Goal: Information Seeking & Learning: Check status

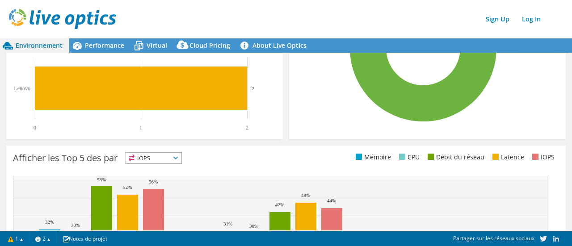
scroll to position [313, 0]
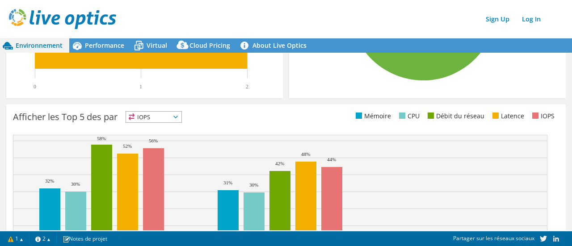
click at [165, 120] on span "IOPS" at bounding box center [153, 117] width 55 height 11
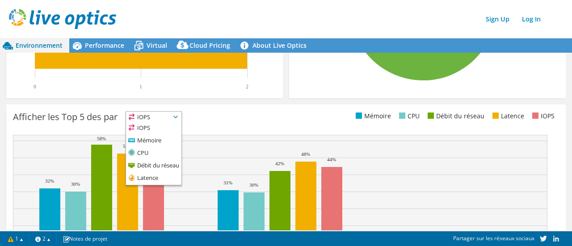
click at [275, 73] on div "Top fabricants des serveurs Les fabricants sont affichés pour les serveurs phys…" at bounding box center [144, 41] width 277 height 114
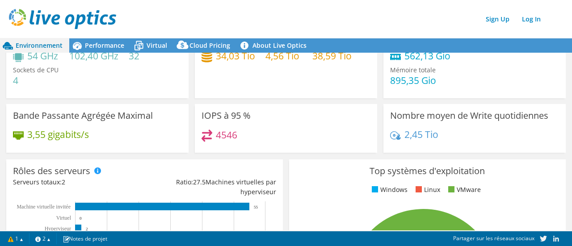
scroll to position [0, 0]
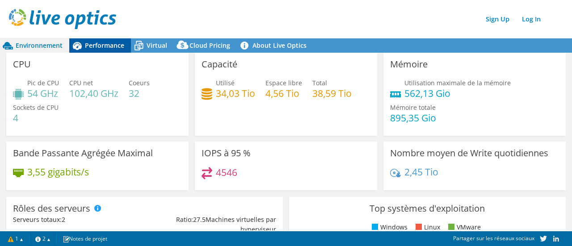
click at [103, 49] on span "Performance" at bounding box center [104, 45] width 39 height 8
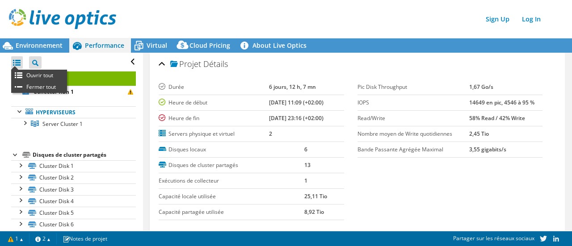
click at [17, 65] on div at bounding box center [17, 62] width 12 height 13
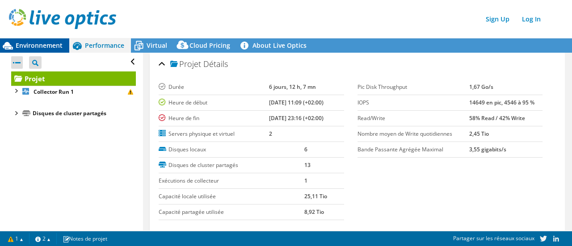
click at [27, 48] on span "Environnement" at bounding box center [39, 45] width 47 height 8
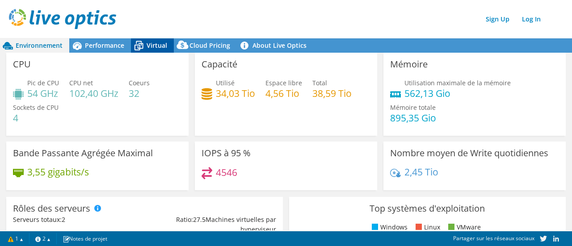
click at [150, 46] on span "Virtual" at bounding box center [157, 45] width 21 height 8
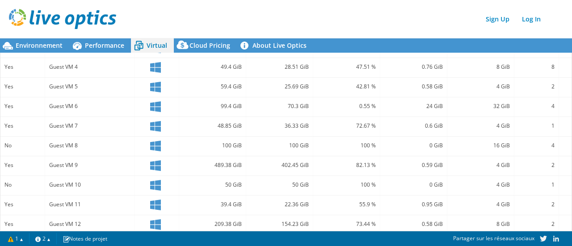
scroll to position [261, 0]
click at [532, 21] on link "Log In" at bounding box center [531, 19] width 28 height 13
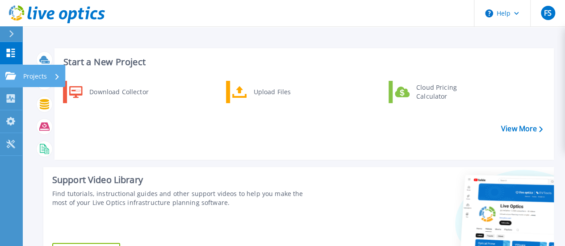
click at [21, 81] on link "Projects Projects" at bounding box center [11, 76] width 22 height 23
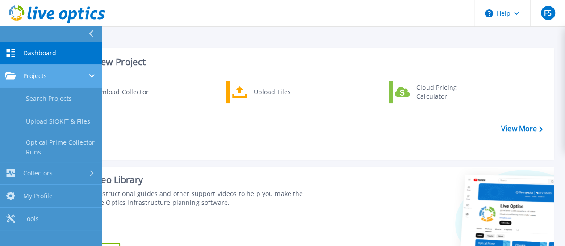
click at [61, 78] on div "Projects" at bounding box center [50, 76] width 91 height 8
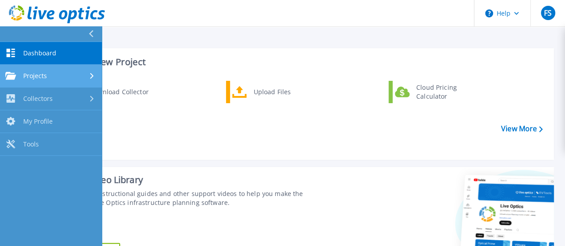
click at [54, 76] on div "Projects" at bounding box center [50, 76] width 91 height 8
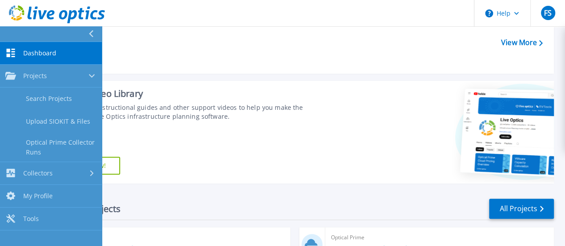
scroll to position [89, 0]
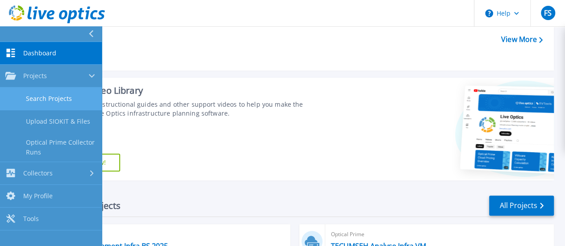
click at [71, 95] on link "Search Projects" at bounding box center [51, 99] width 102 height 23
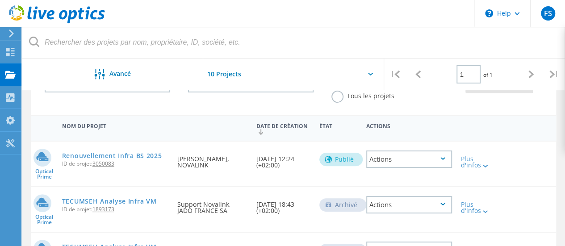
scroll to position [89, 0]
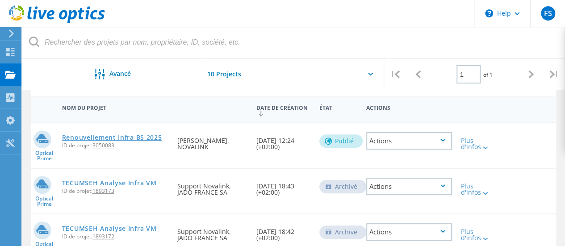
click at [147, 137] on link "Renouvellement Infra BS 2025" at bounding box center [112, 137] width 100 height 6
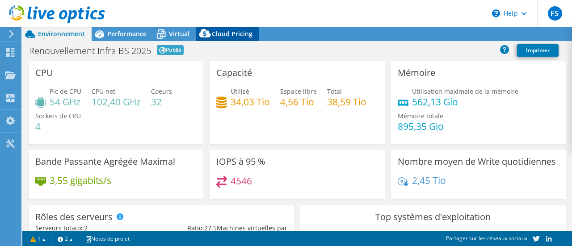
select select "USD"
